Goal: Information Seeking & Learning: Stay updated

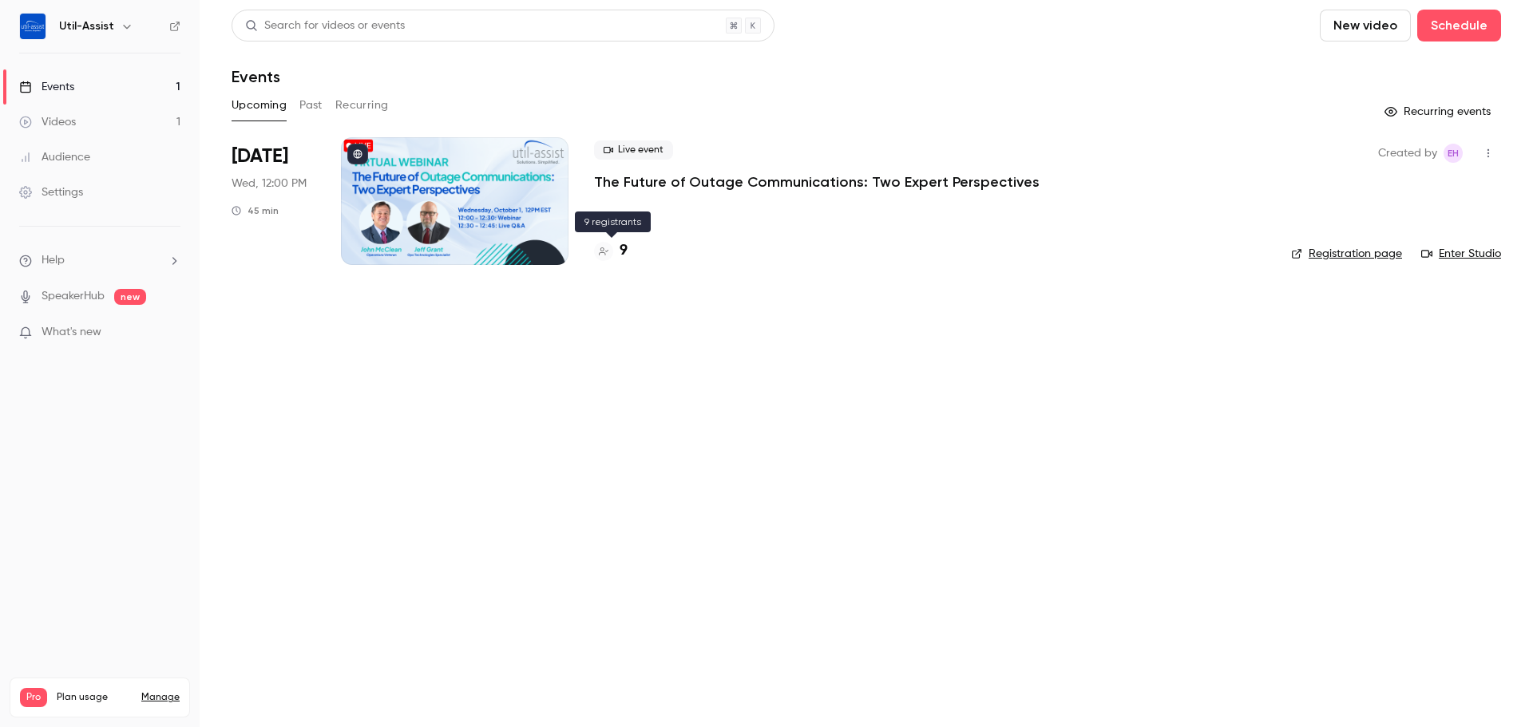
click at [623, 254] on h4 "9" at bounding box center [624, 251] width 8 height 22
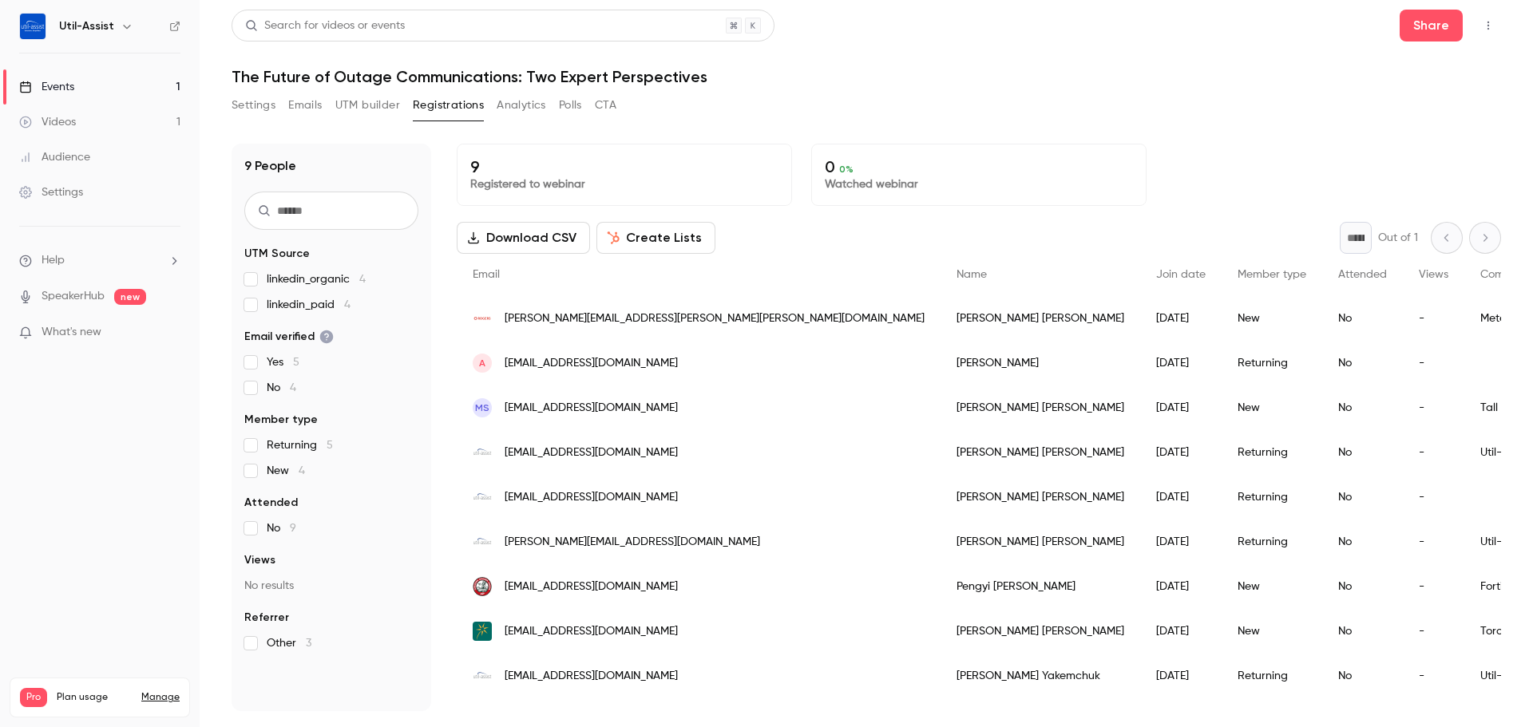
click at [98, 91] on link "Events 1" at bounding box center [100, 86] width 200 height 35
